Goal: Information Seeking & Learning: Learn about a topic

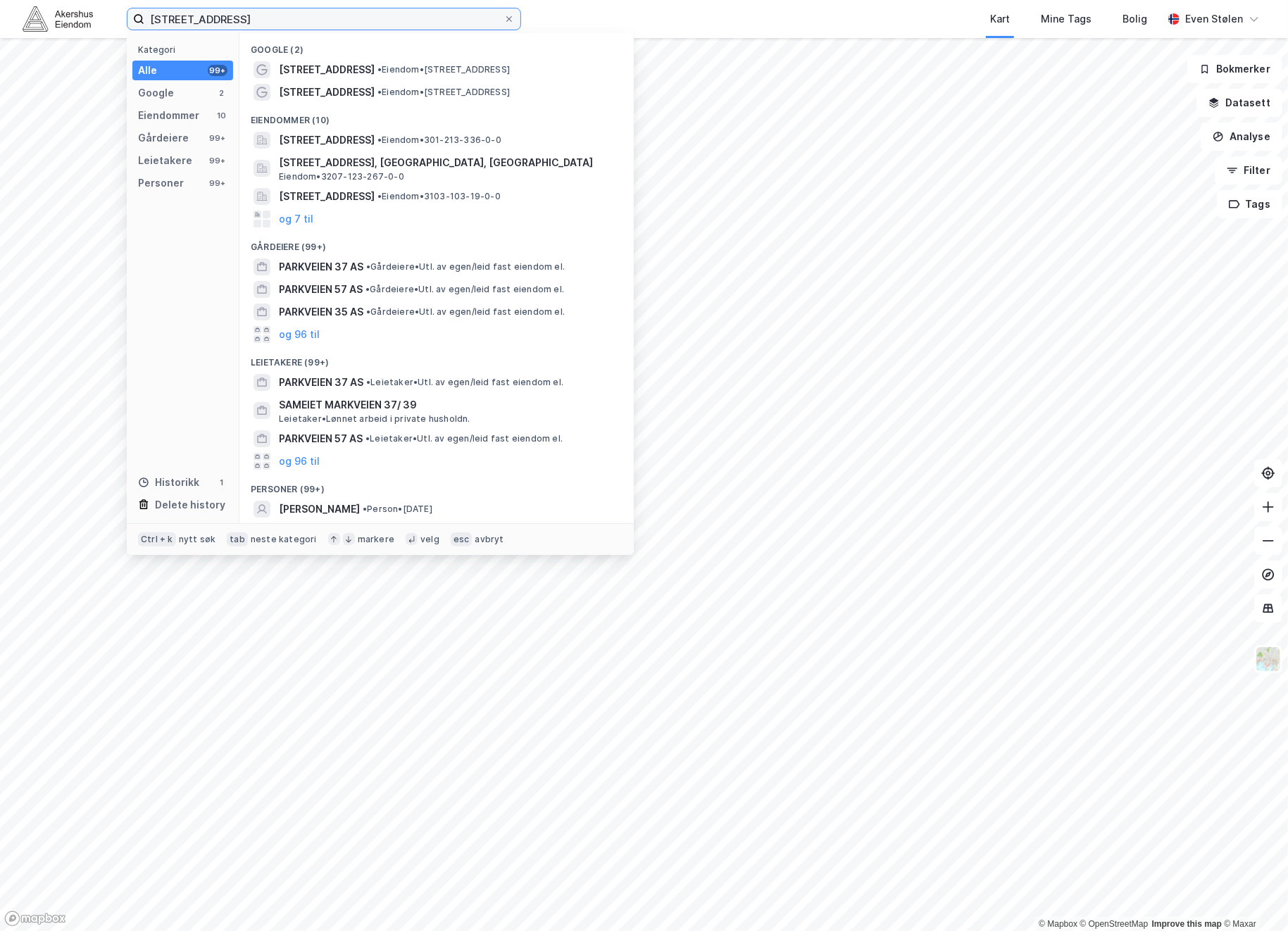
click at [266, 16] on input "[STREET_ADDRESS]" at bounding box center [324, 19] width 359 height 21
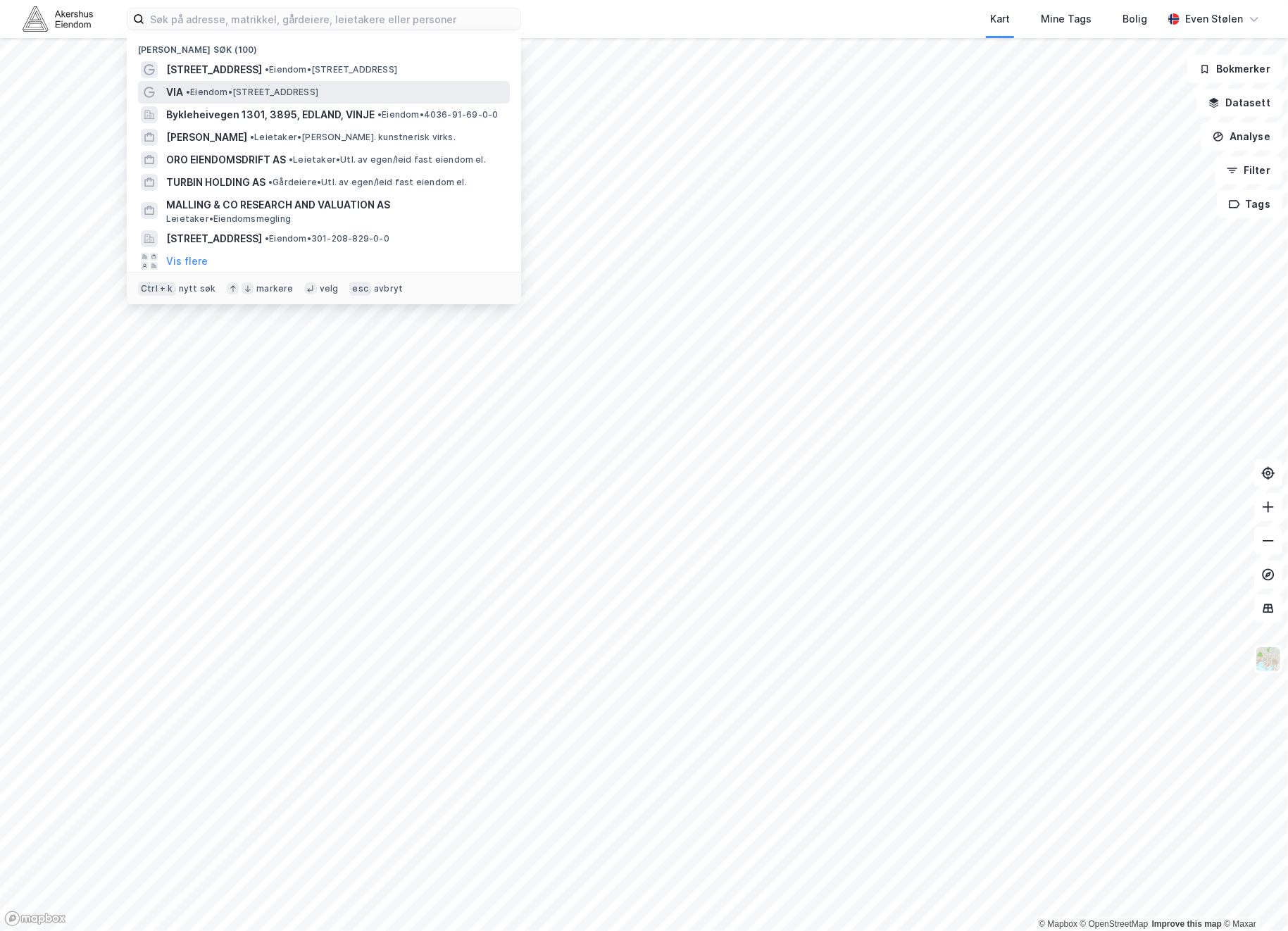
click at [228, 87] on span "• Eiendom • [STREET_ADDRESS]" at bounding box center [252, 92] width 133 height 11
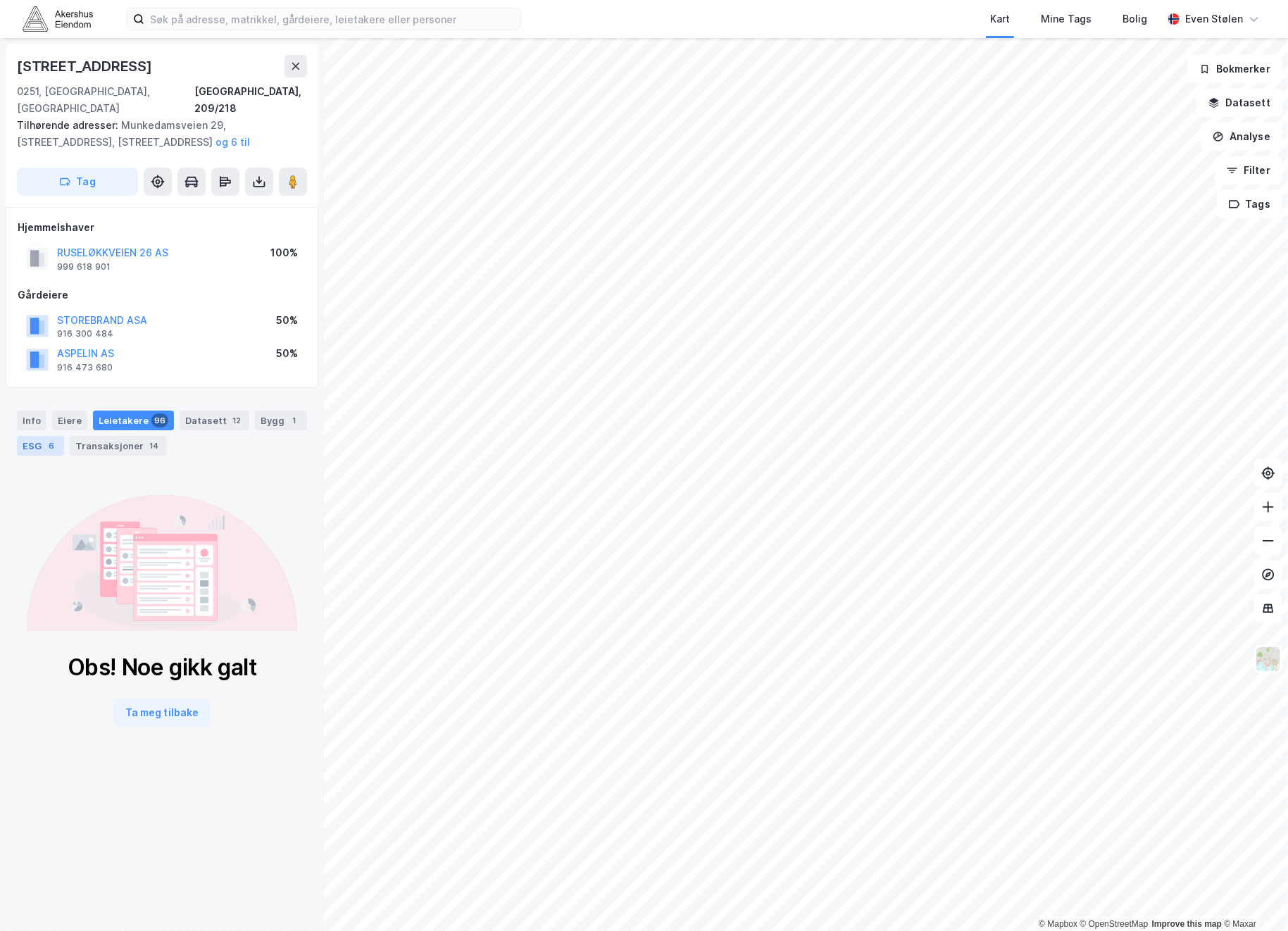
click at [64, 436] on div "ESG 6" at bounding box center [41, 445] width 48 height 19
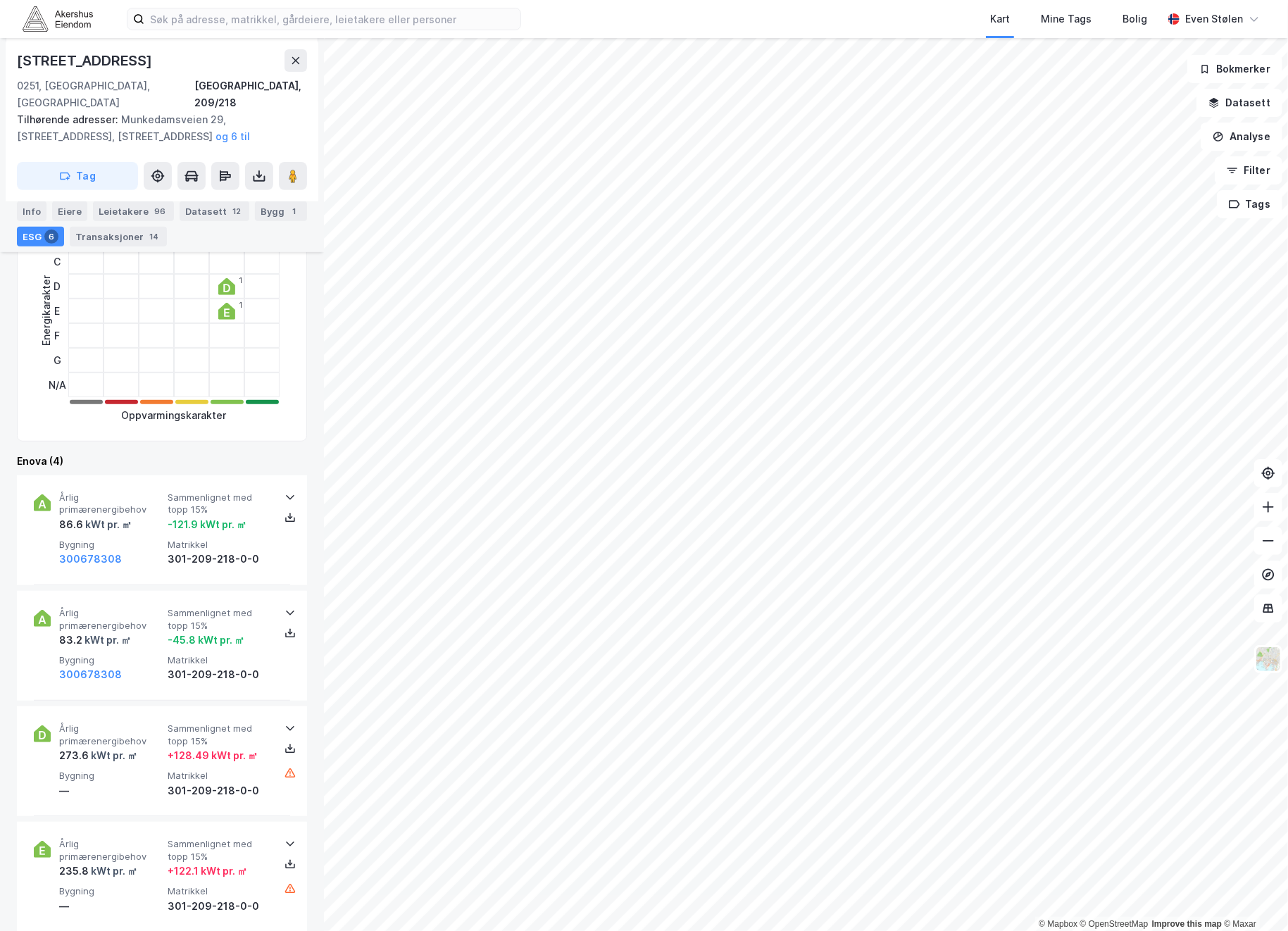
scroll to position [339, 0]
click at [107, 538] on span "Bygning" at bounding box center [111, 543] width 103 height 12
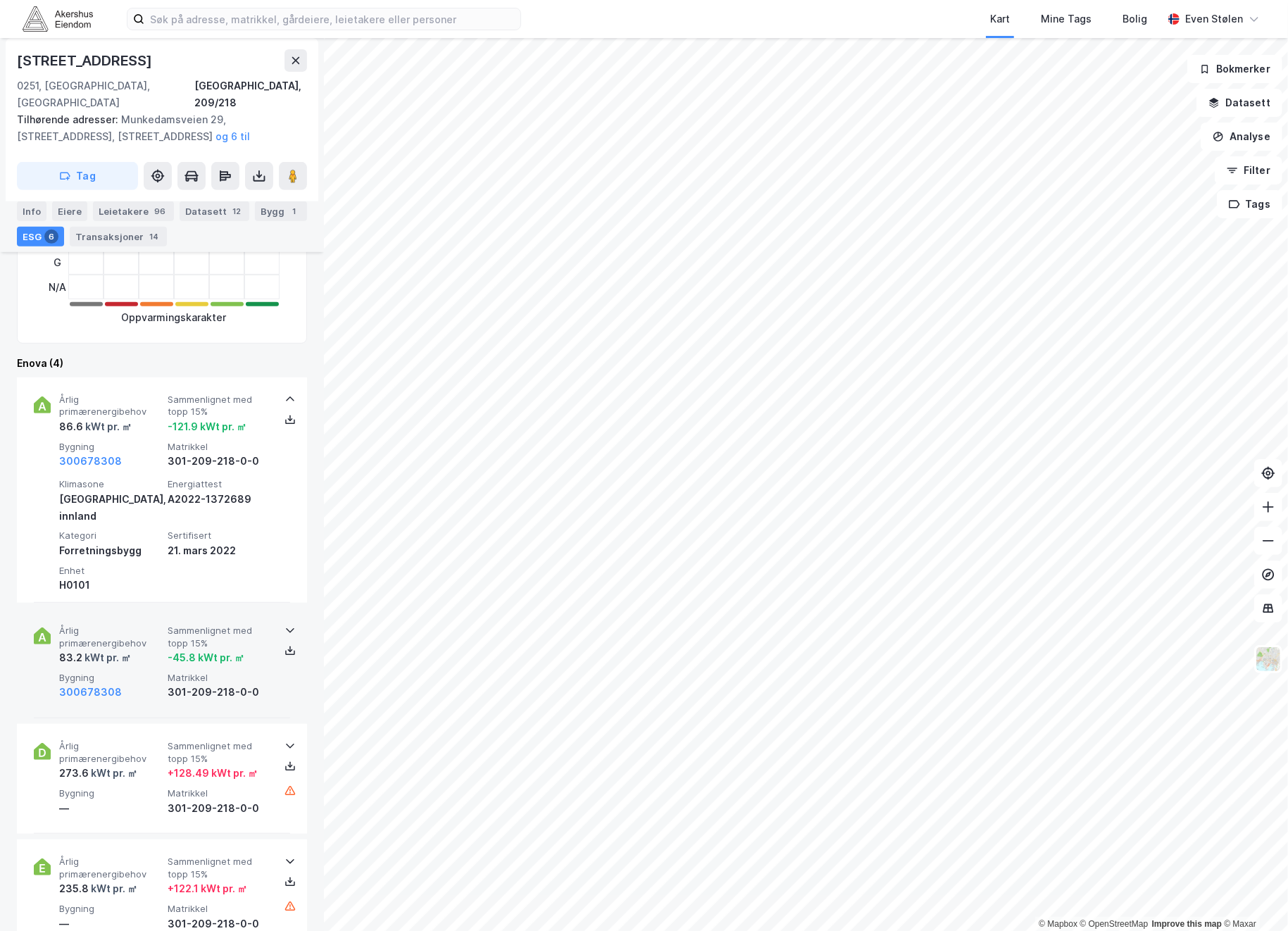
click at [142, 650] on div "83.2 kWt pr. ㎡" at bounding box center [111, 658] width 103 height 17
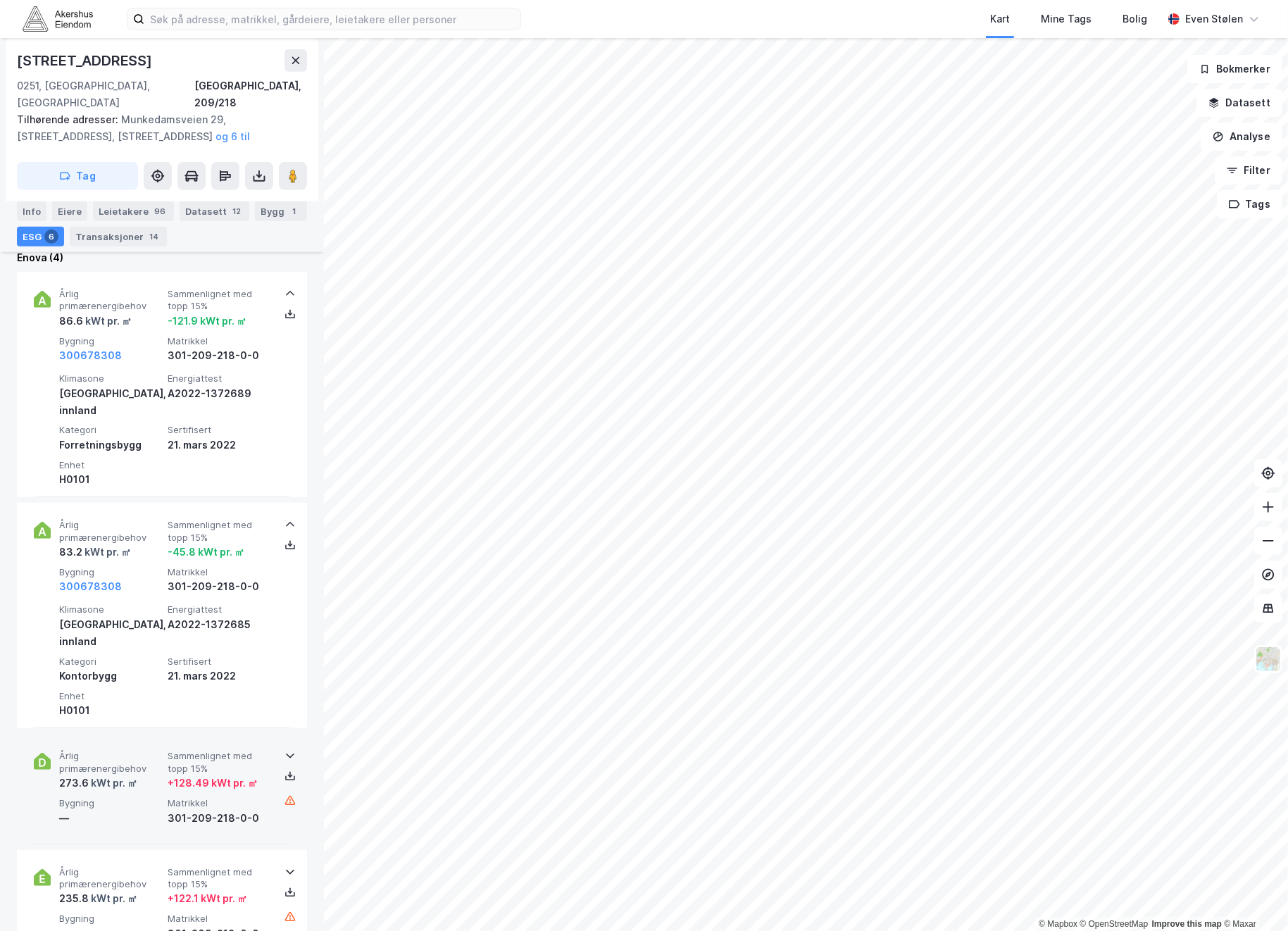
scroll to position [725, 0]
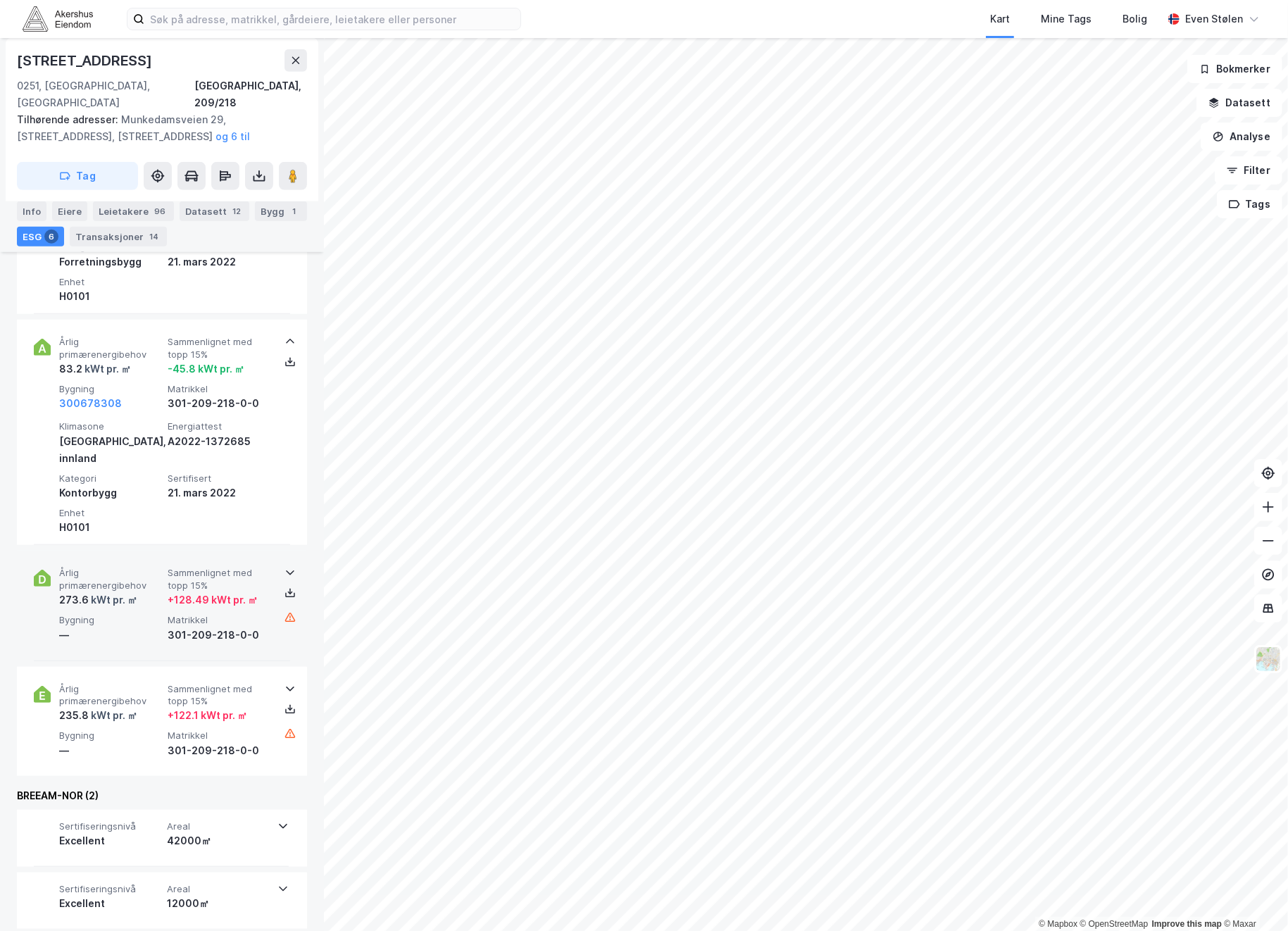
click at [126, 592] on div "kWt pr. ㎡" at bounding box center [113, 600] width 48 height 17
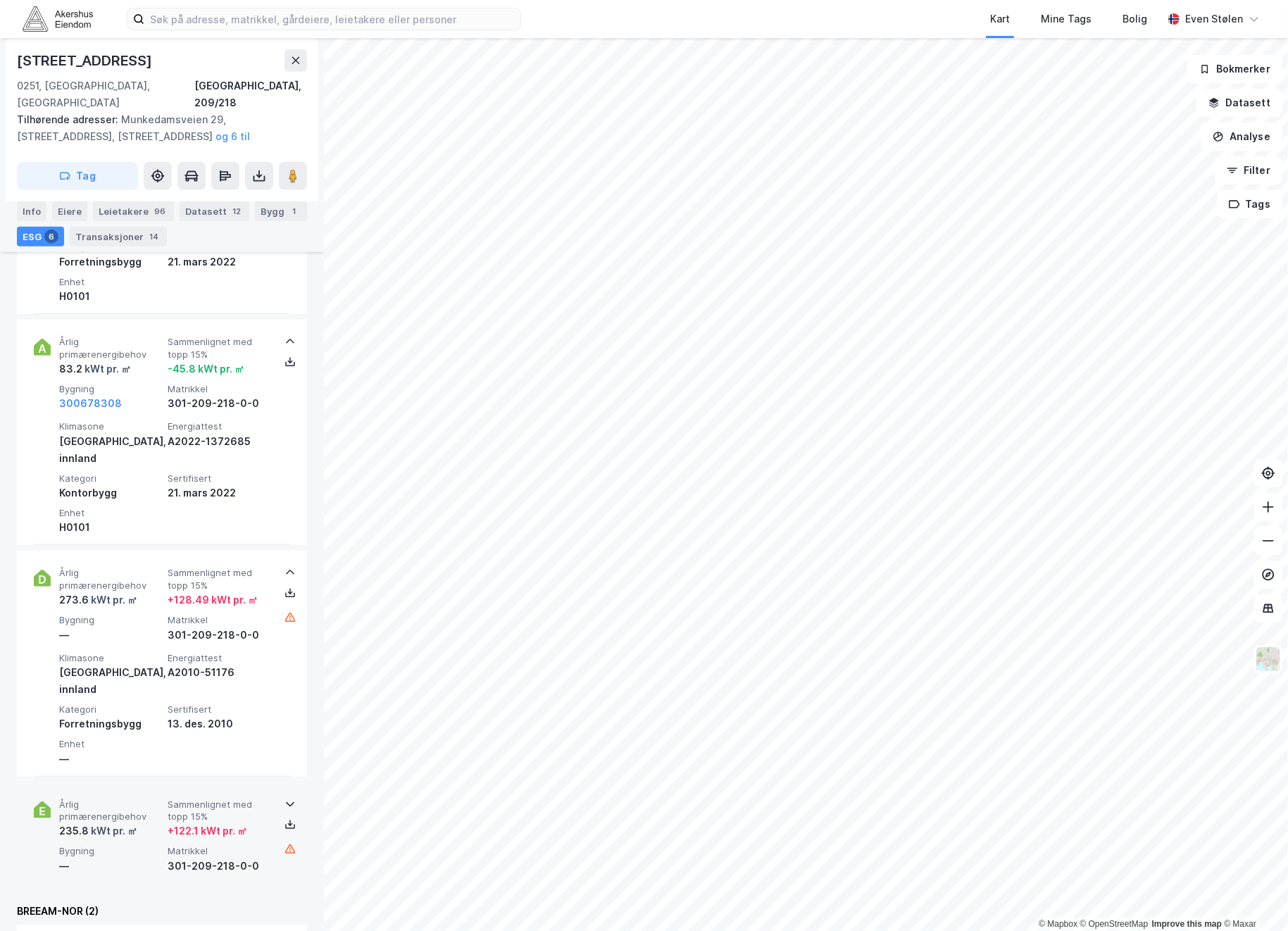
click at [147, 858] on div "—" at bounding box center [111, 866] width 103 height 17
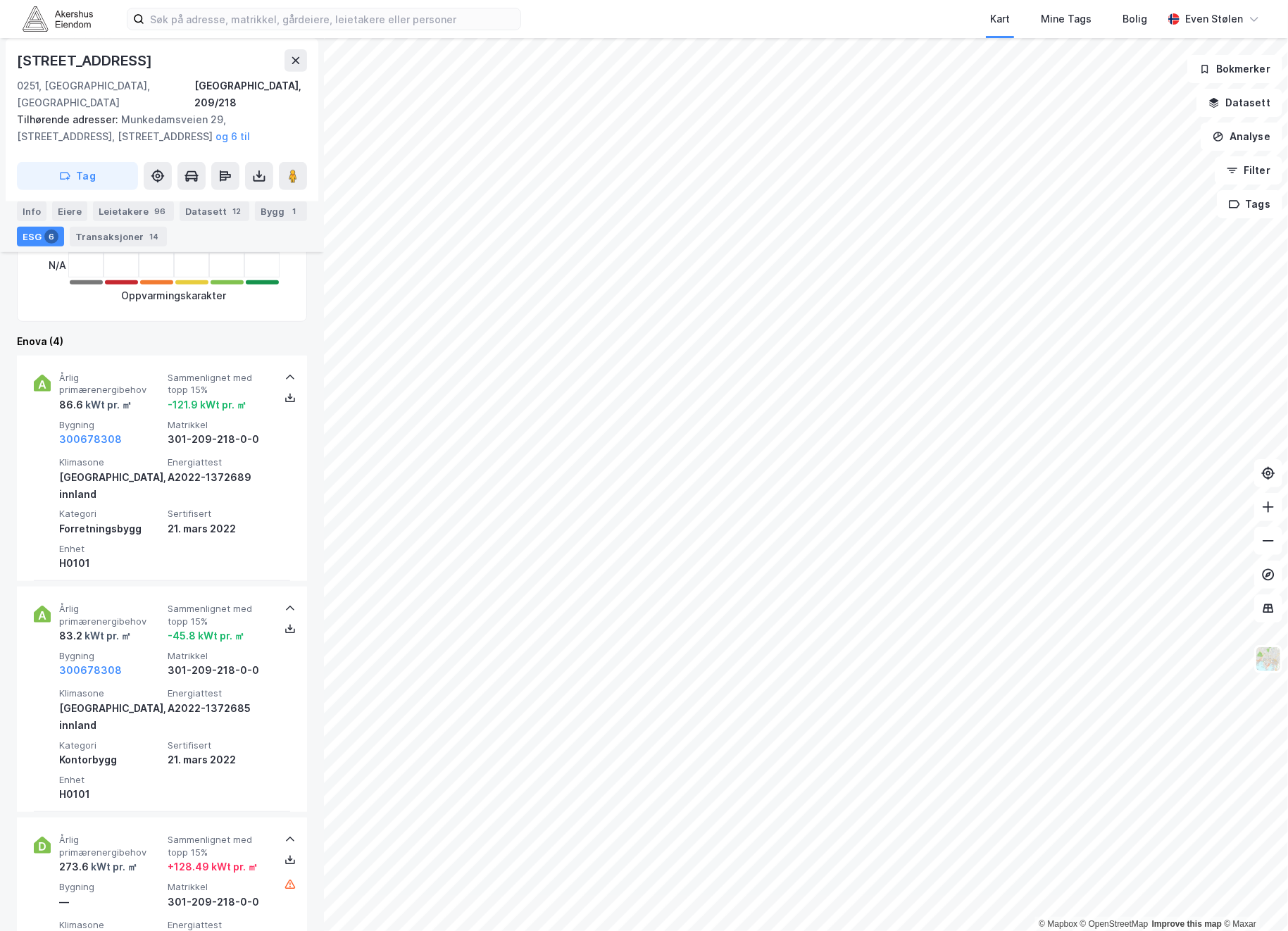
scroll to position [455, 0]
